Goal: Navigation & Orientation: Understand site structure

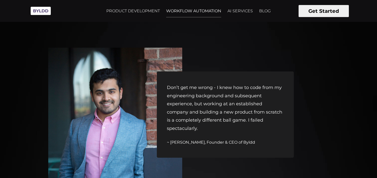
click at [200, 12] on link "WORKFLOW AUTOMATION" at bounding box center [193, 11] width 61 height 13
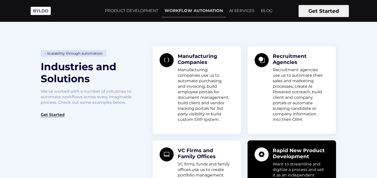
scroll to position [235, 0]
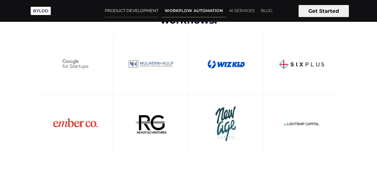
click at [143, 11] on link "PRODUCT DEVELOPMENT" at bounding box center [132, 11] width 60 height 13
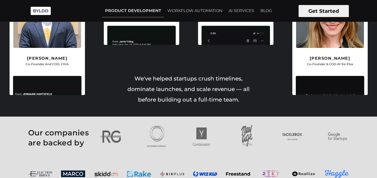
scroll to position [1209, 0]
